Goal: Transaction & Acquisition: Purchase product/service

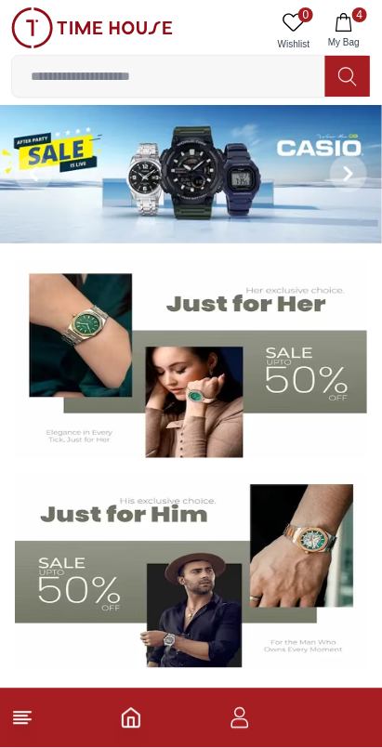
click at [337, 22] on icon "button" at bounding box center [344, 22] width 19 height 19
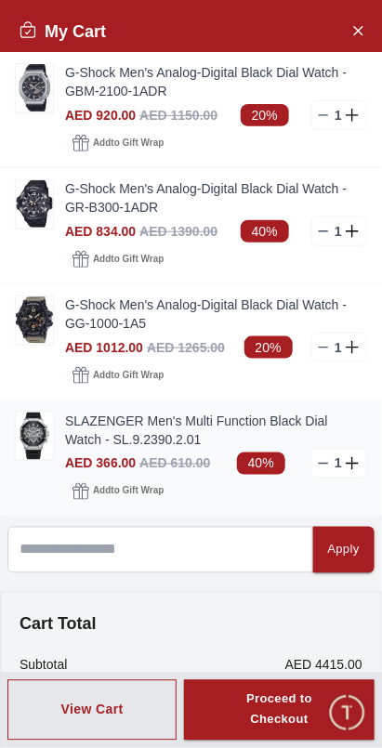
click at [322, 464] on line at bounding box center [324, 464] width 8 height 0
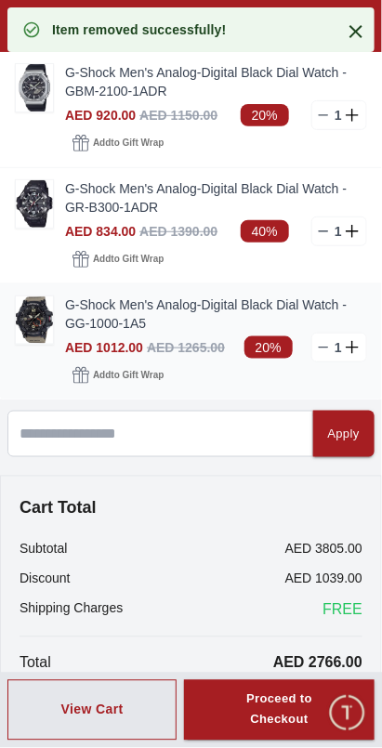
click at [323, 348] on line at bounding box center [324, 348] width 8 height 0
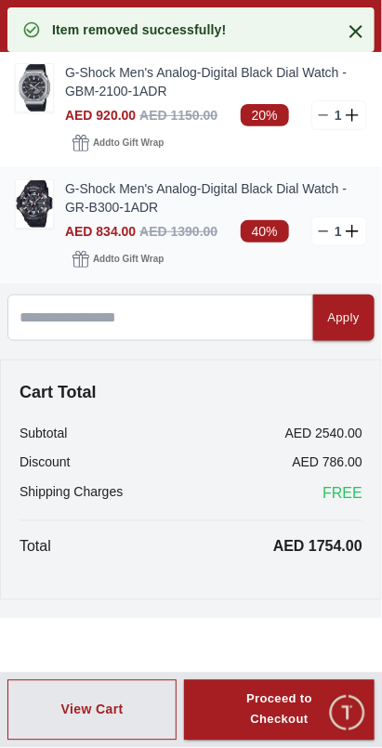
click at [322, 231] on line at bounding box center [324, 231] width 8 height 0
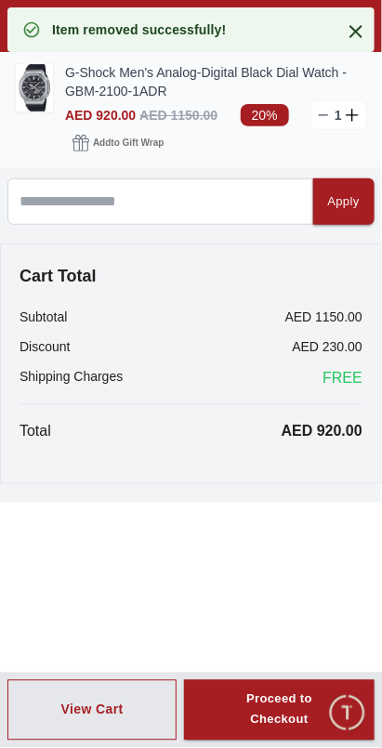
click at [322, 115] on line at bounding box center [324, 115] width 8 height 0
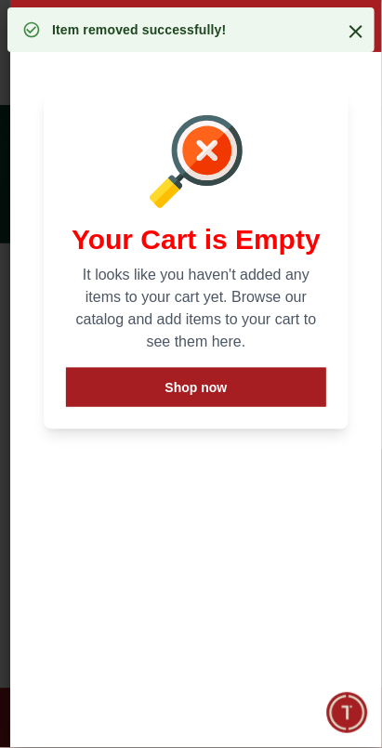
click at [357, 30] on icon at bounding box center [355, 31] width 13 height 13
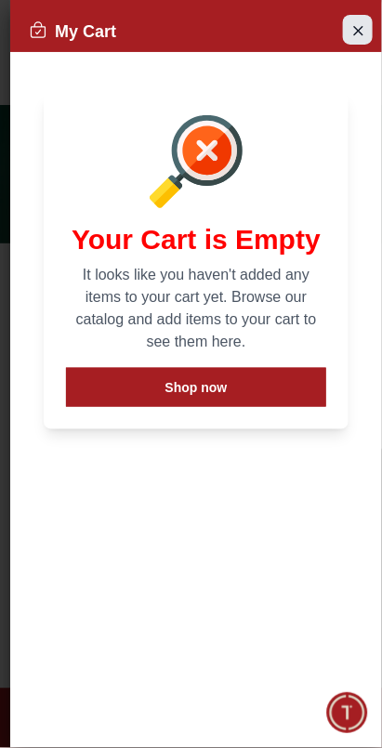
click at [348, 32] on button "Close Account" at bounding box center [358, 30] width 30 height 30
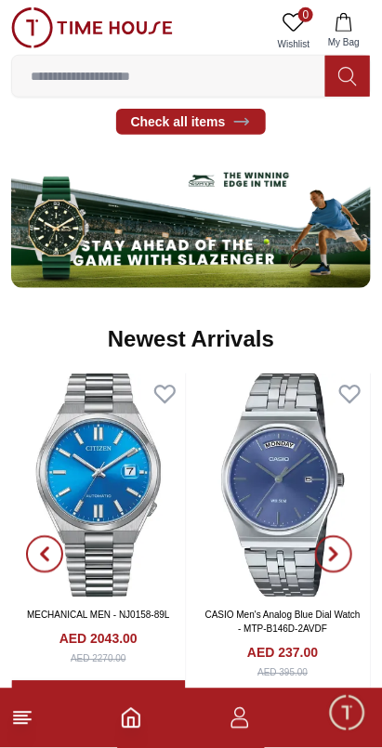
scroll to position [1032, 0]
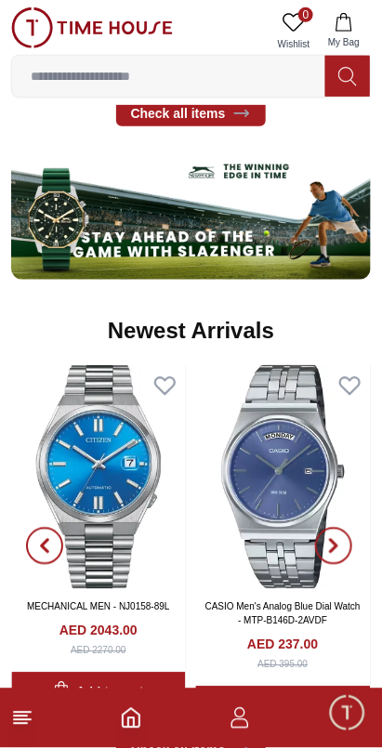
click at [29, 725] on icon at bounding box center [22, 718] width 22 height 22
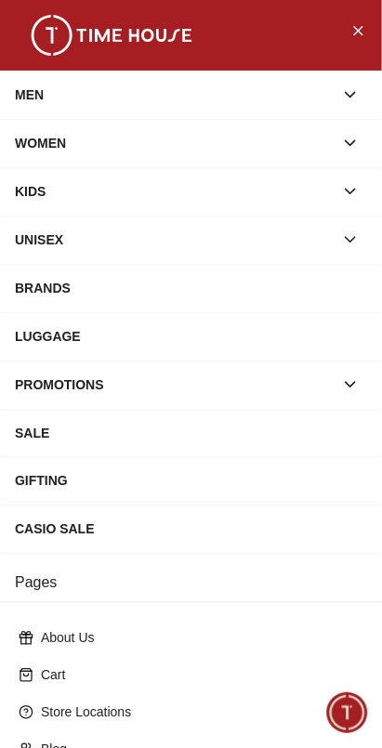
click at [357, 194] on icon "button" at bounding box center [350, 191] width 19 height 19
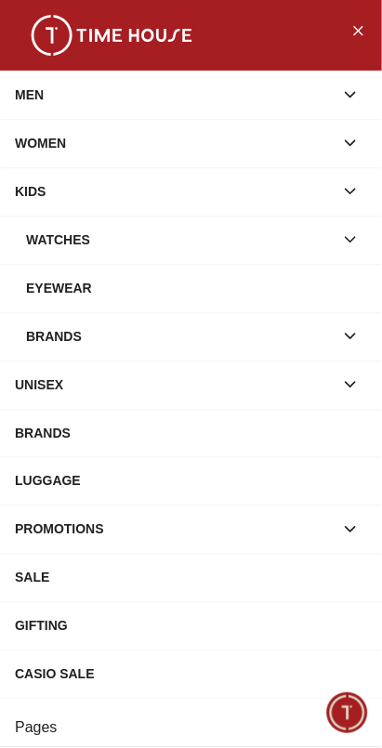
click at [134, 254] on div "WATCHES" at bounding box center [180, 239] width 308 height 33
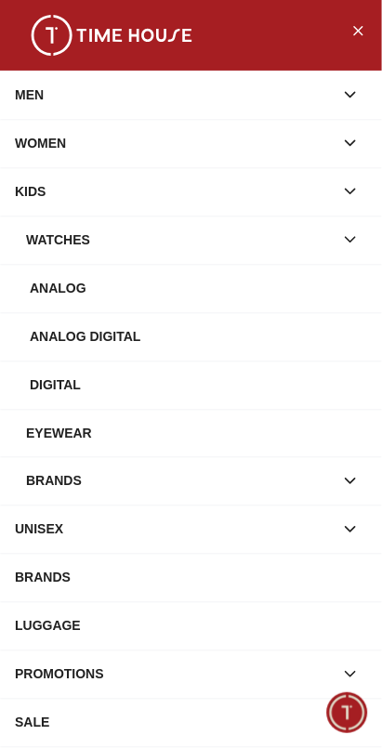
click at [74, 239] on div "WATCHES" at bounding box center [180, 239] width 308 height 33
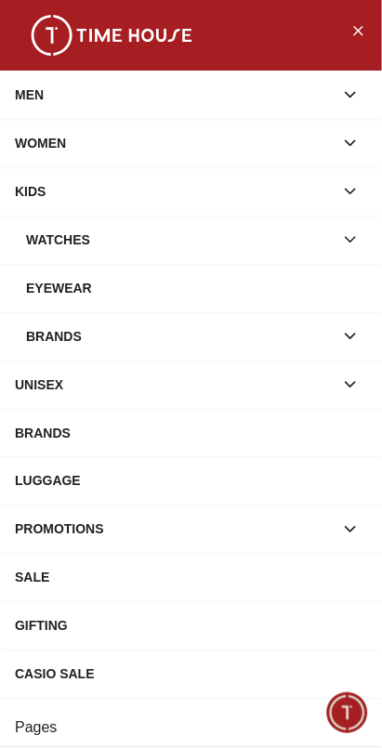
scroll to position [0, 0]
click at [348, 248] on icon "button" at bounding box center [350, 239] width 19 height 19
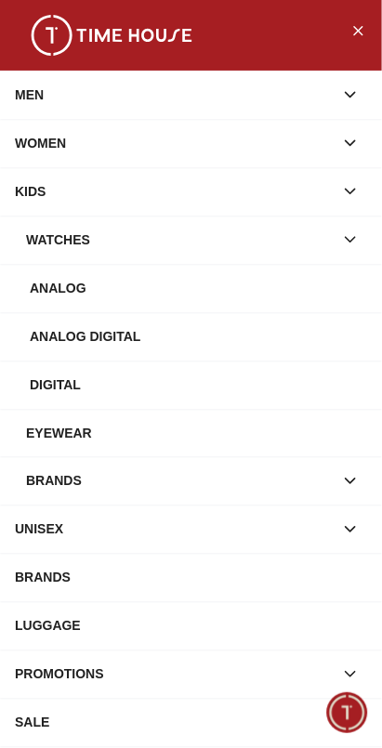
click at [350, 237] on icon "button" at bounding box center [350, 239] width 19 height 19
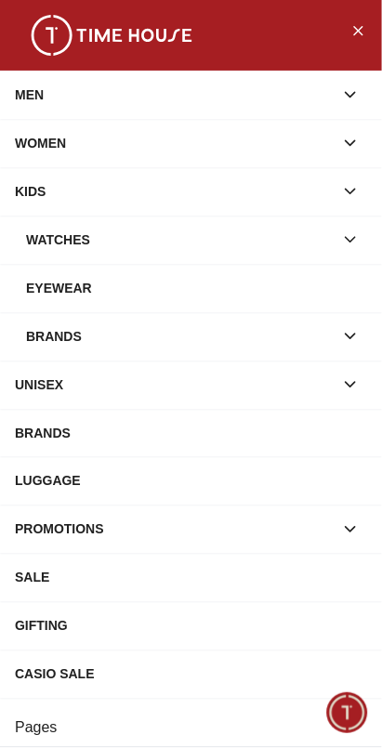
click at [355, 242] on icon "button" at bounding box center [350, 239] width 19 height 19
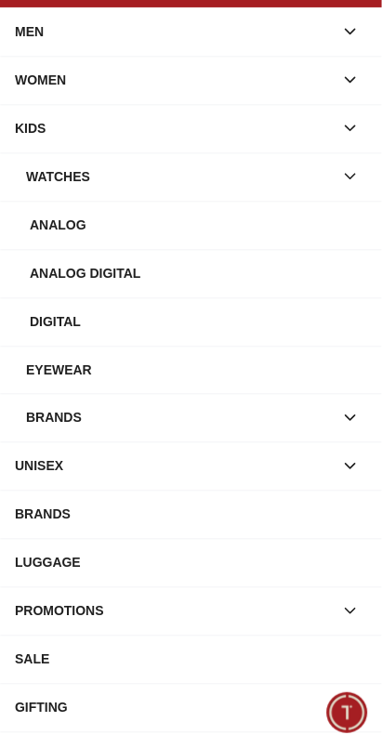
scroll to position [71, 0]
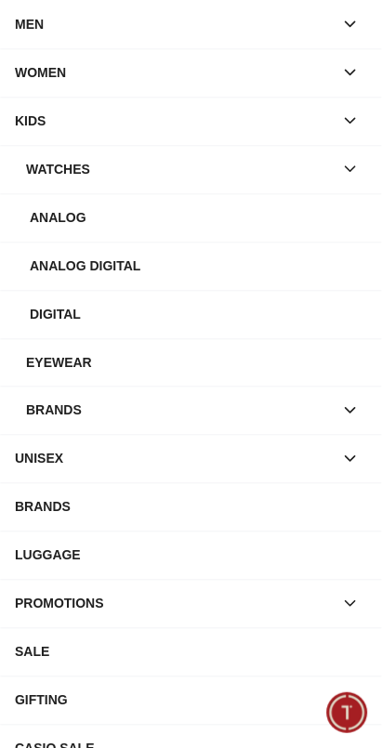
click at [346, 420] on icon "button" at bounding box center [350, 410] width 19 height 19
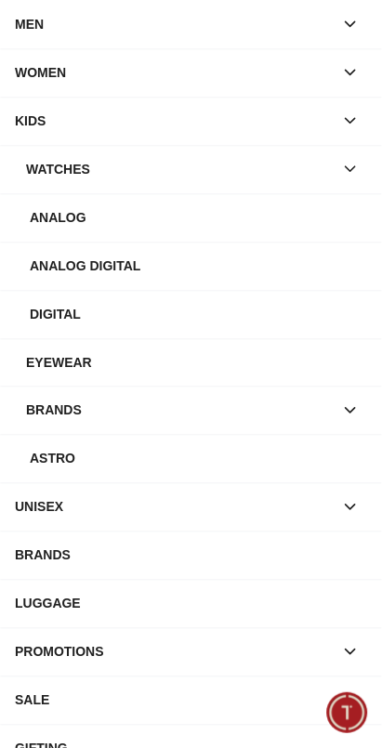
click at [179, 473] on div "Astro" at bounding box center [198, 458] width 337 height 33
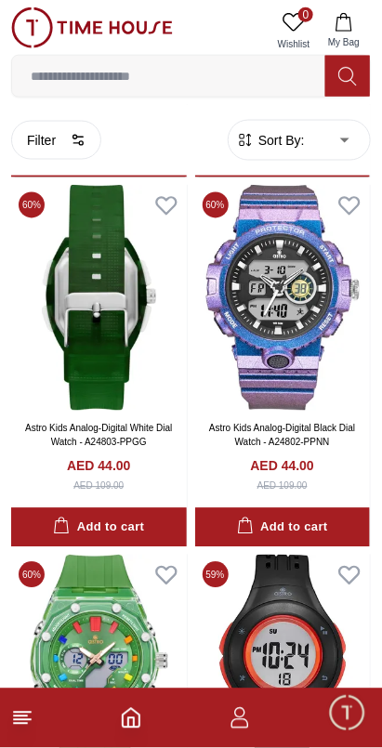
scroll to position [3815, 0]
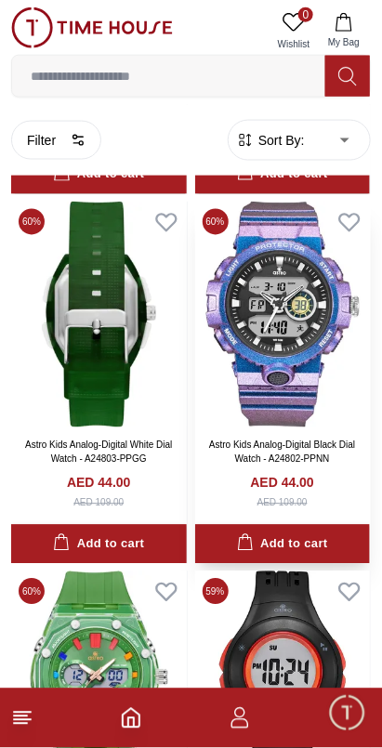
click at [311, 427] on img at bounding box center [283, 315] width 176 height 226
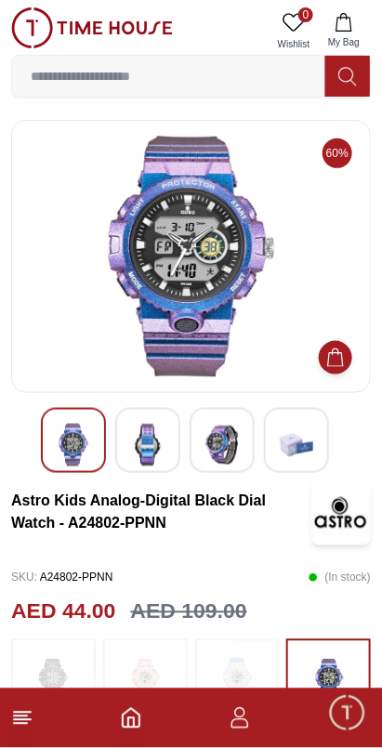
click at [160, 448] on img at bounding box center [147, 445] width 33 height 43
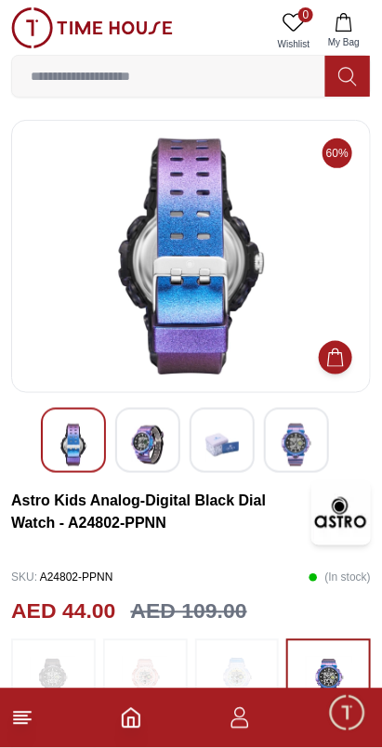
click at [233, 464] on img at bounding box center [221, 445] width 33 height 43
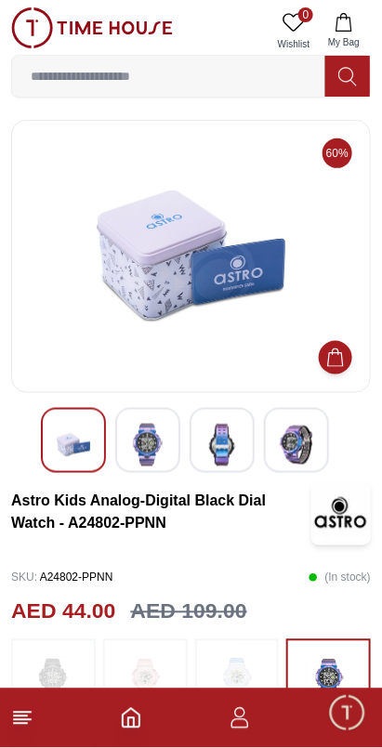
click at [306, 439] on img at bounding box center [296, 445] width 33 height 43
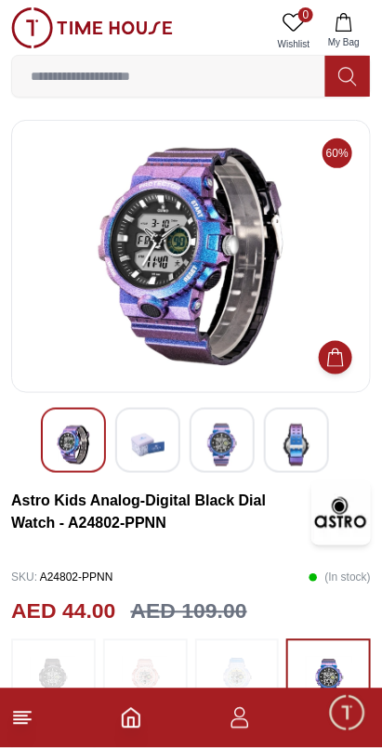
click at [236, 440] on img at bounding box center [221, 445] width 33 height 43
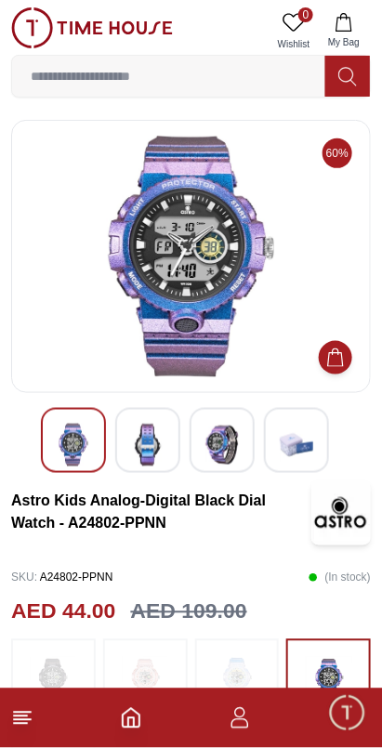
click at [168, 457] on div at bounding box center [147, 440] width 65 height 65
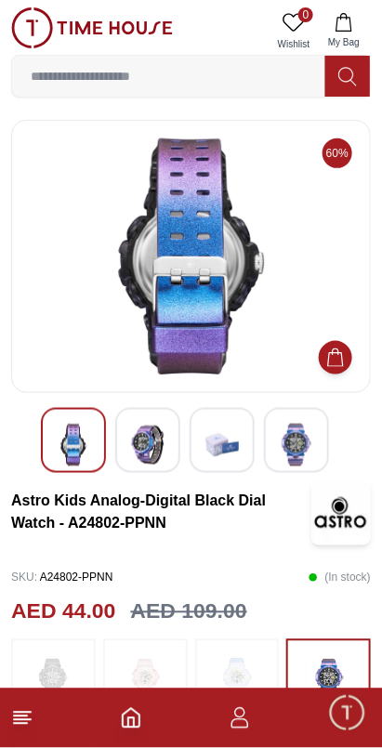
click at [117, 461] on div at bounding box center [147, 440] width 65 height 65
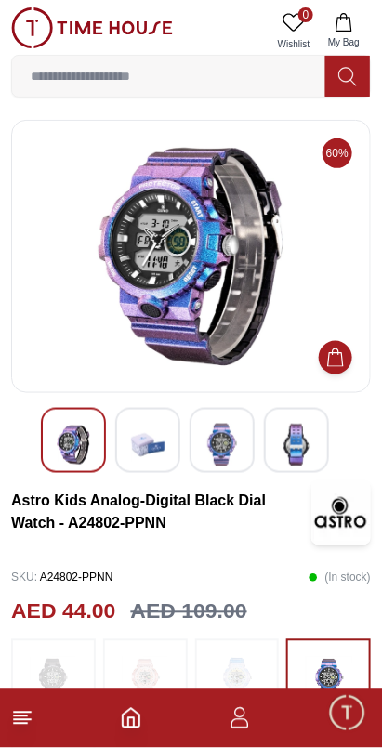
click at [145, 453] on img at bounding box center [147, 445] width 33 height 43
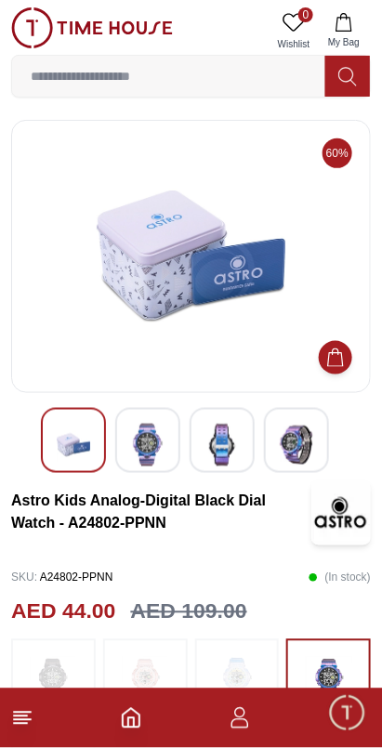
click at [228, 448] on img at bounding box center [221, 445] width 33 height 43
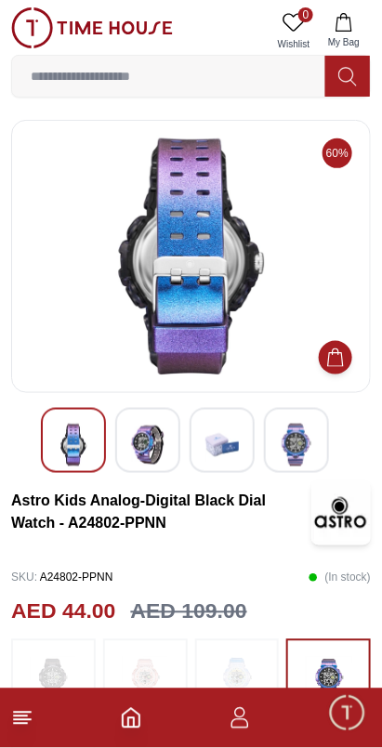
click at [309, 450] on img at bounding box center [296, 445] width 33 height 43
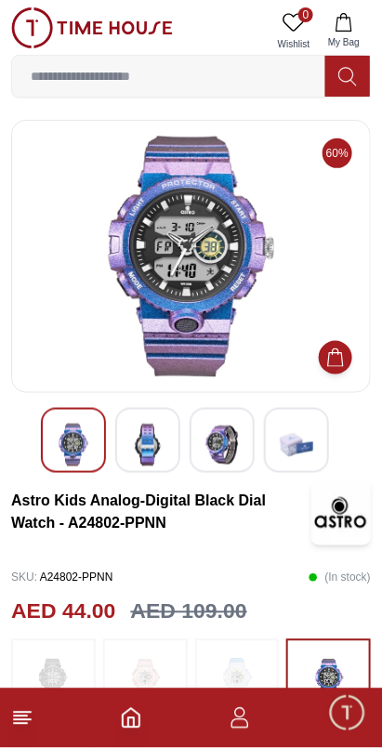
click at [159, 459] on img at bounding box center [147, 445] width 33 height 43
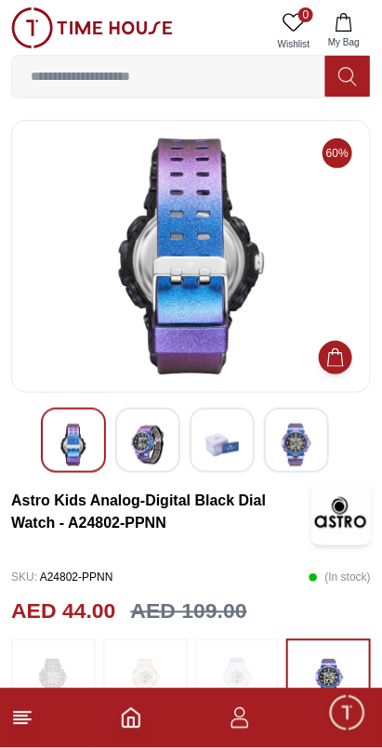
click at [309, 451] on img at bounding box center [296, 445] width 33 height 43
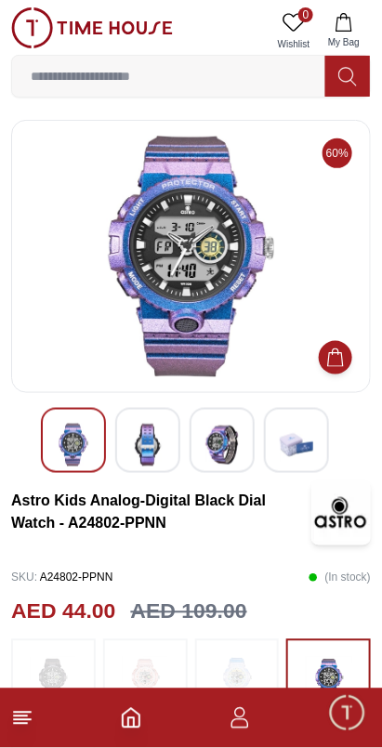
click at [150, 469] on div at bounding box center [147, 440] width 65 height 65
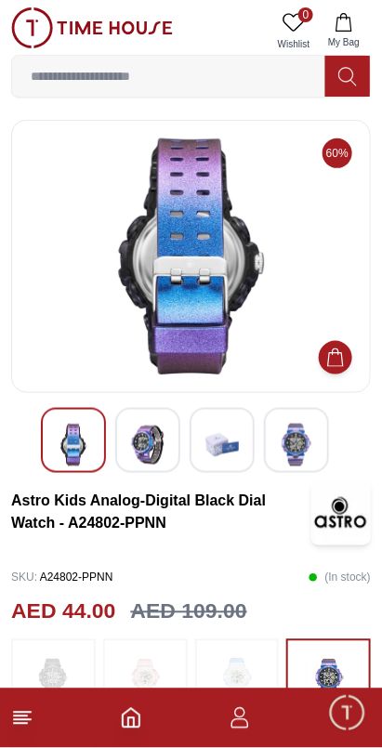
click at [241, 454] on div at bounding box center [222, 440] width 65 height 65
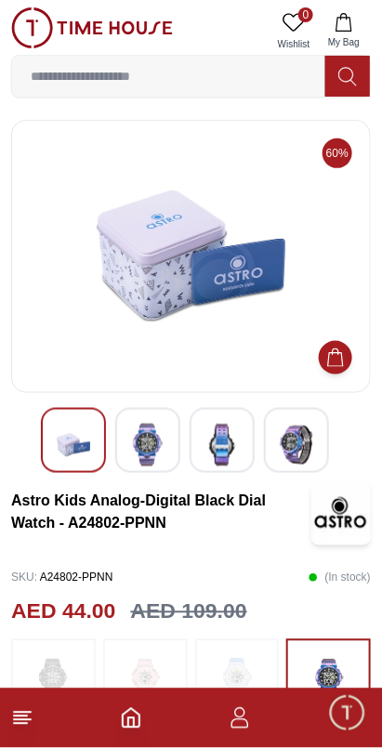
click at [299, 460] on img at bounding box center [296, 445] width 33 height 43
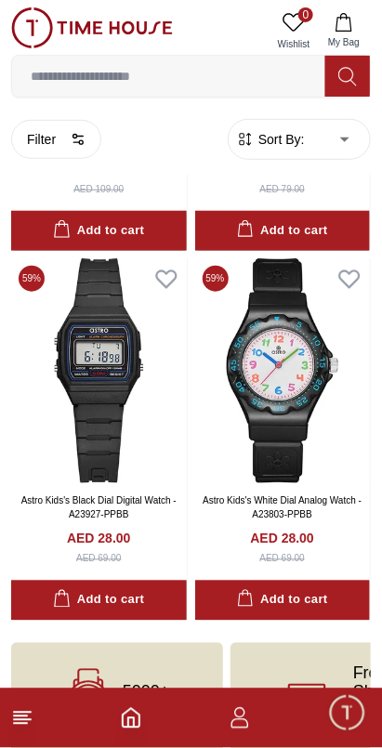
scroll to position [4726, 0]
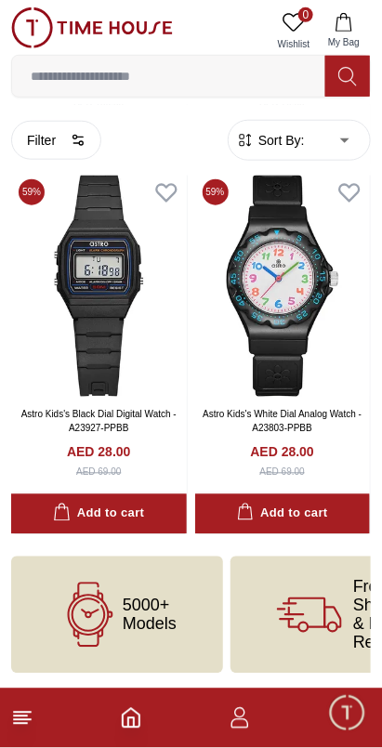
scroll to position [3802, 0]
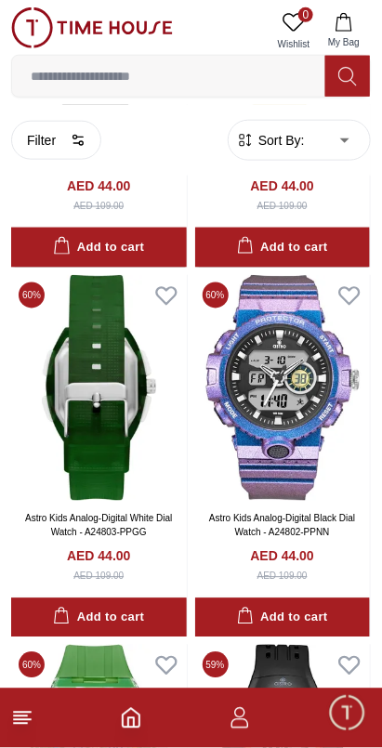
scroll to position [3802, 0]
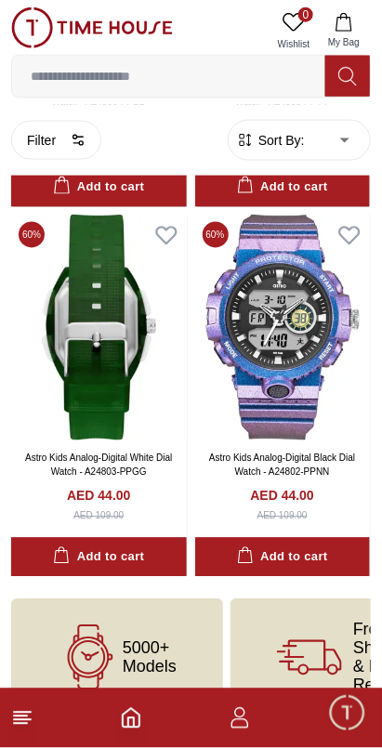
click at [26, 722] on icon at bounding box center [22, 718] width 22 height 22
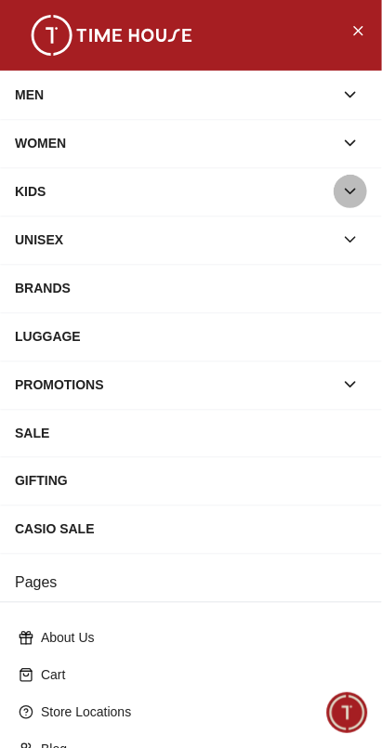
click at [357, 200] on icon "button" at bounding box center [350, 191] width 19 height 19
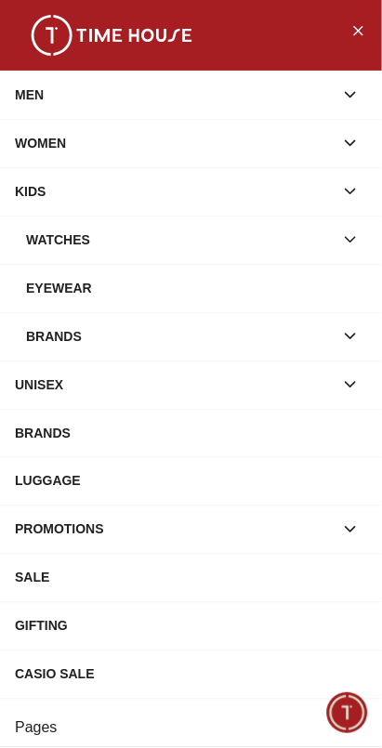
click at [359, 200] on icon "button" at bounding box center [350, 191] width 19 height 19
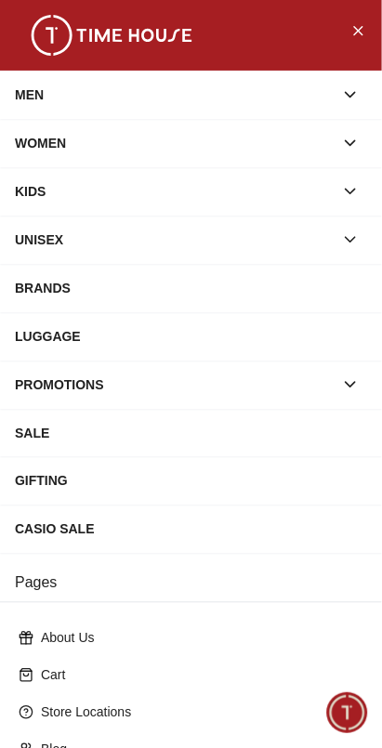
scroll to position [5, 0]
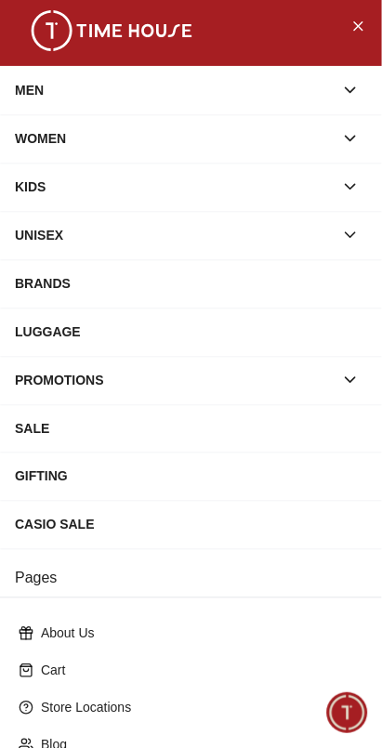
click at [94, 46] on img at bounding box center [112, 30] width 186 height 41
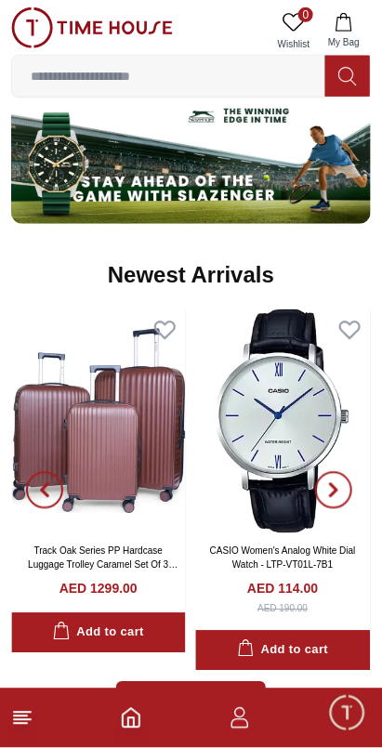
scroll to position [1151, 0]
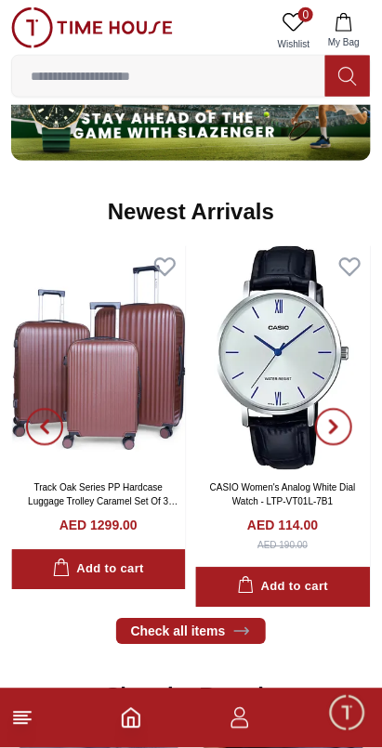
click at [33, 721] on icon at bounding box center [22, 718] width 22 height 22
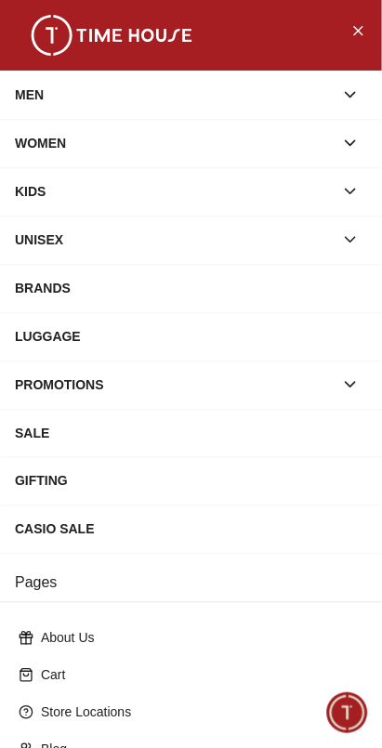
click at [197, 546] on div "CASIO SALE" at bounding box center [191, 529] width 352 height 33
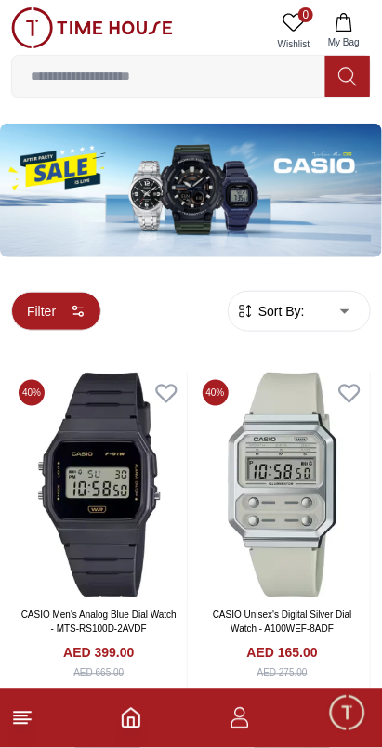
click at [79, 314] on icon "button" at bounding box center [76, 314] width 6 height 0
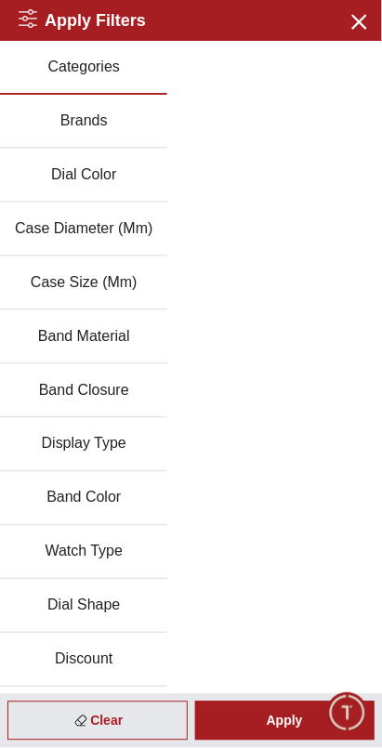
scroll to position [22, 0]
click at [355, 31] on icon "button" at bounding box center [358, 20] width 23 height 23
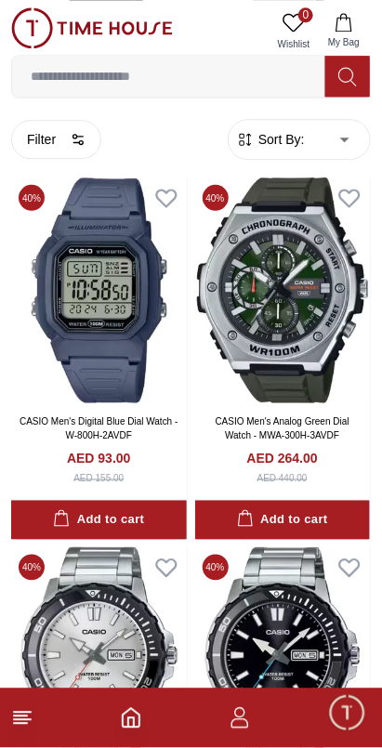
scroll to position [566, 0]
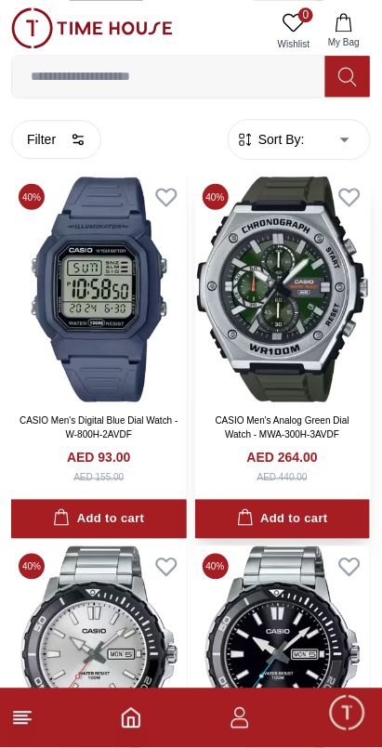
click at [300, 367] on img at bounding box center [283, 290] width 176 height 226
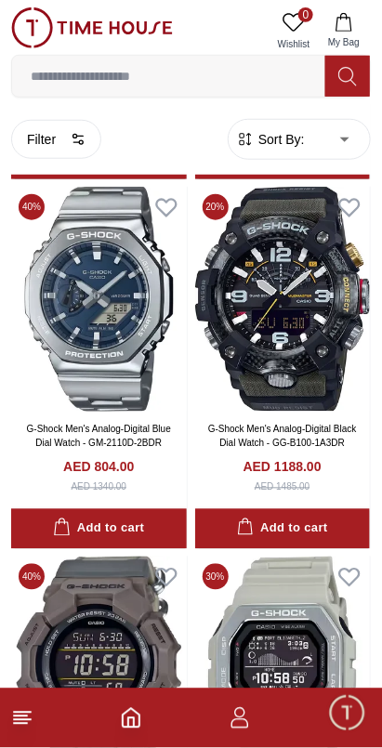
scroll to position [2777, 0]
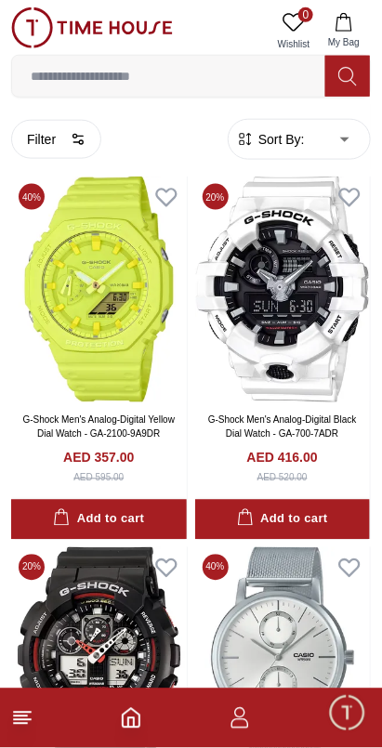
scroll to position [4637, 0]
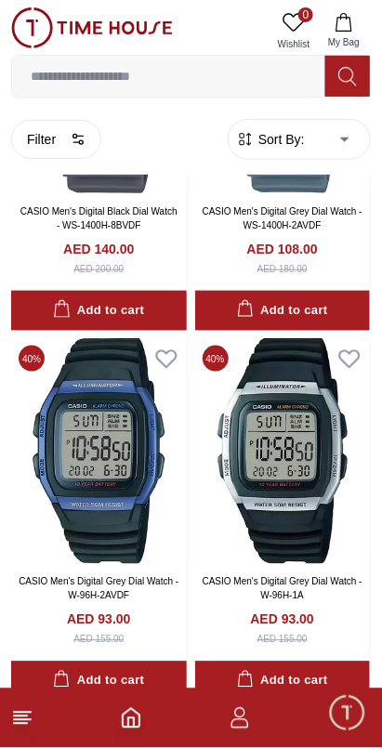
scroll to position [10842, 0]
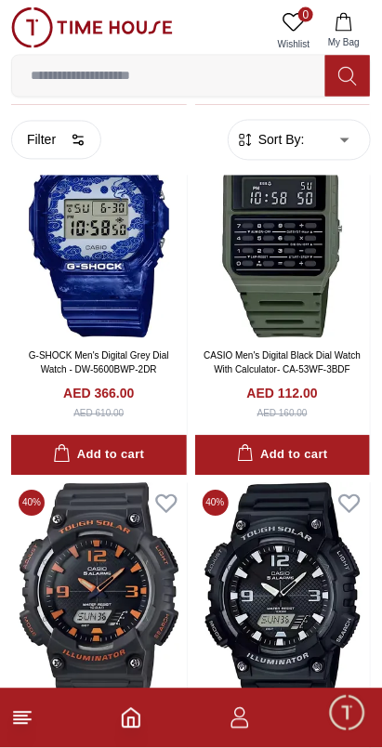
scroll to position [23576, 0]
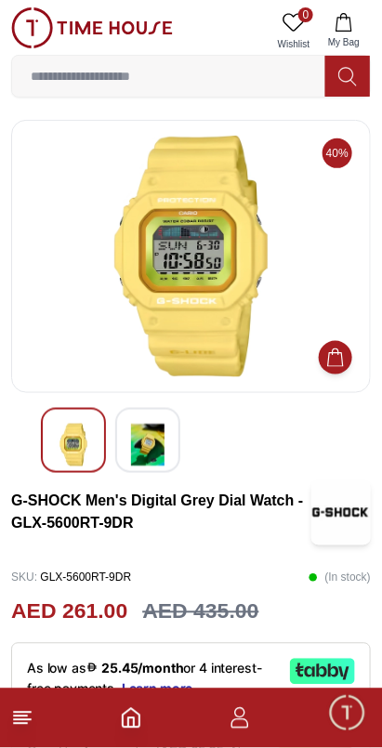
click at [145, 462] on img at bounding box center [147, 445] width 33 height 43
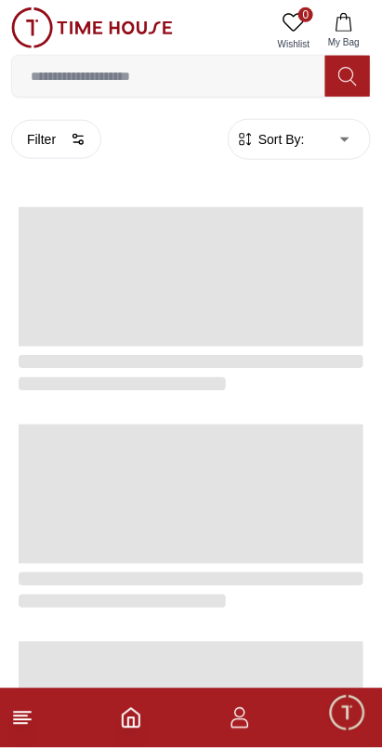
scroll to position [3370, 0]
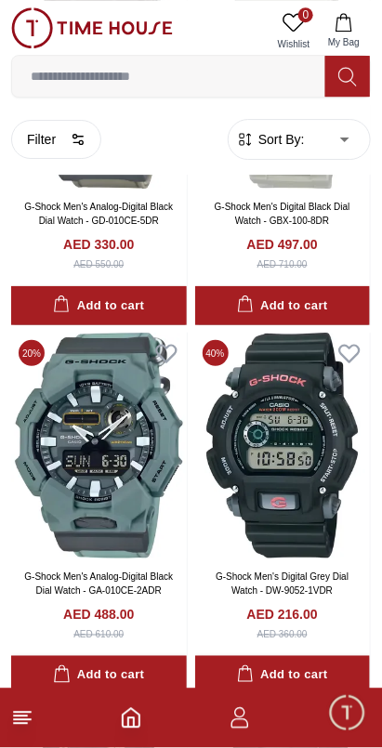
click at [123, 72] on input at bounding box center [168, 76] width 313 height 37
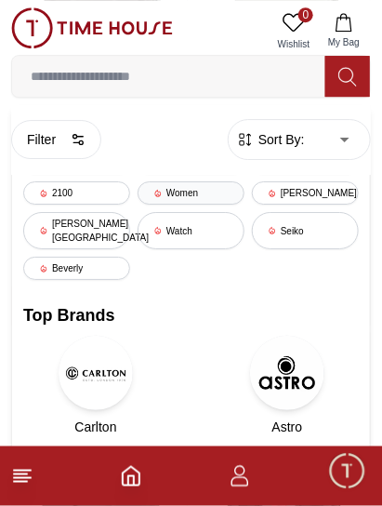
click at [175, 201] on div "Women" at bounding box center [191, 192] width 107 height 23
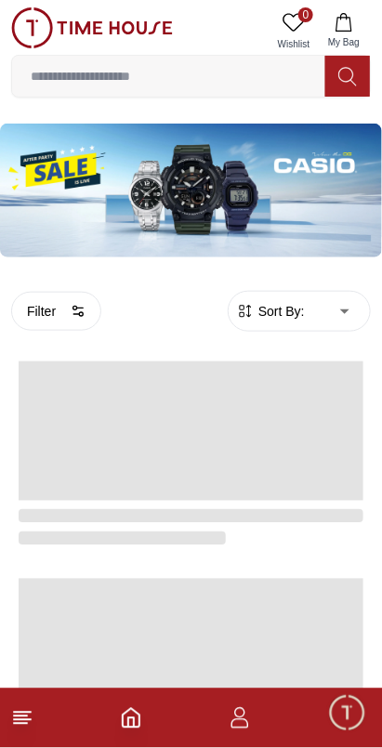
scroll to position [3370, 0]
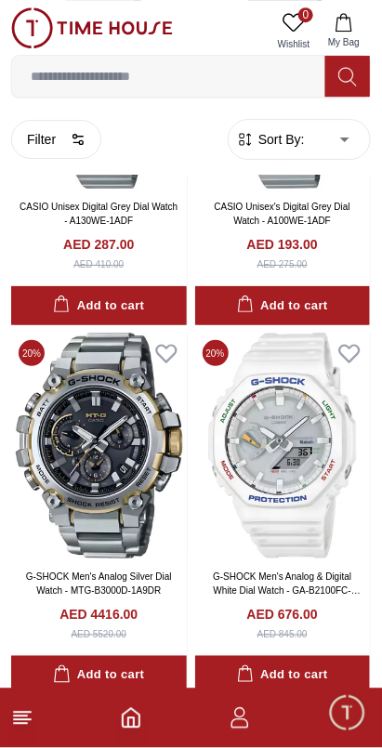
click at [75, 85] on input at bounding box center [168, 76] width 313 height 37
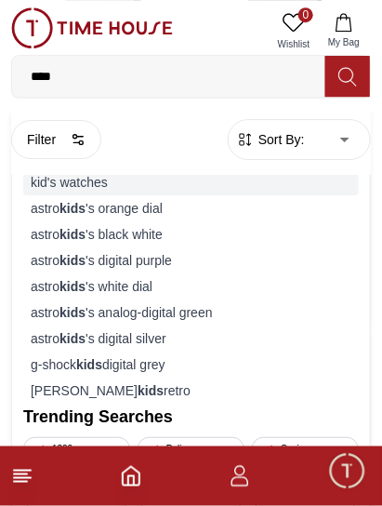
type input "****"
click at [61, 188] on div "kid's watches" at bounding box center [190, 182] width 335 height 26
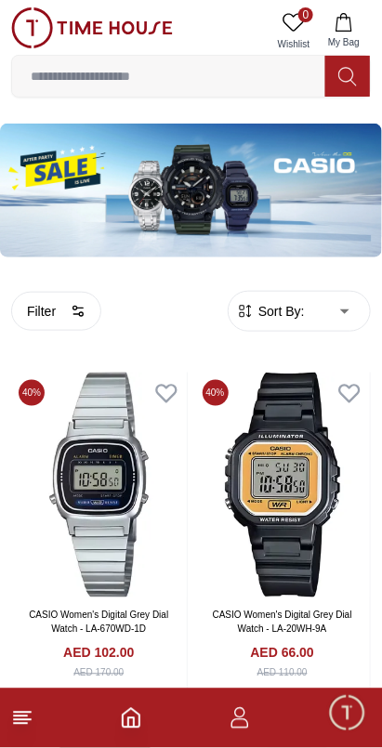
scroll to position [3370, 0]
